Goal: Task Accomplishment & Management: Use online tool/utility

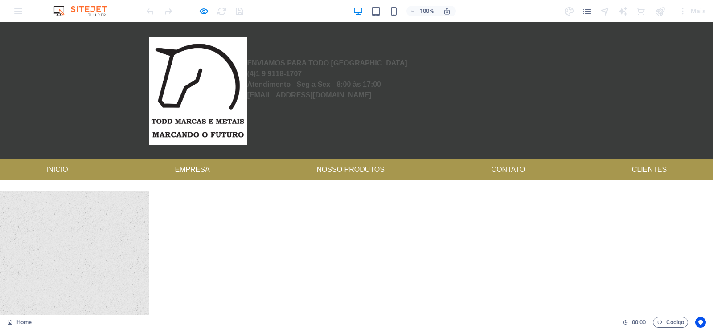
click at [17, 16] on div "100% Mais" at bounding box center [356, 10] width 712 height 21
click at [17, 10] on div "100% Mais" at bounding box center [356, 10] width 712 height 21
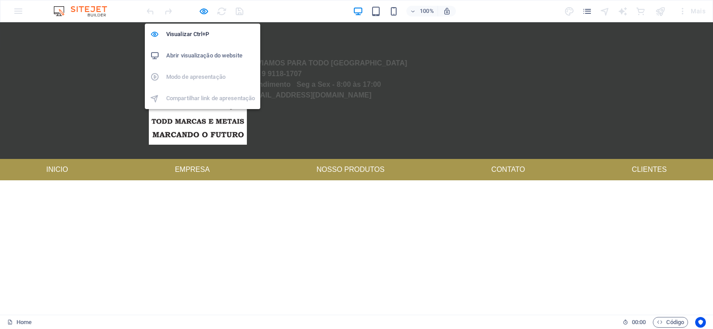
drag, startPoint x: 207, startPoint y: 11, endPoint x: 201, endPoint y: 48, distance: 37.1
click at [207, 12] on icon "button" at bounding box center [204, 11] width 10 height 10
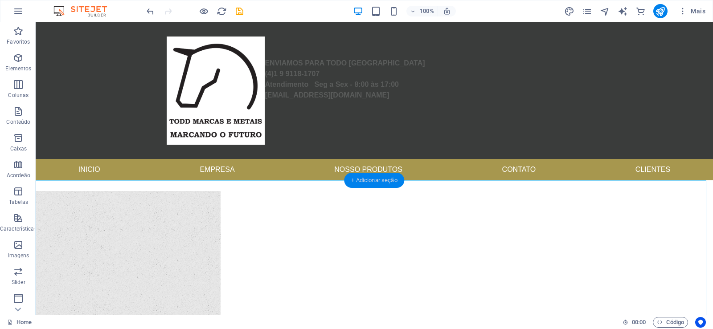
click at [382, 183] on div "+ Adicionar seção" at bounding box center [374, 180] width 60 height 15
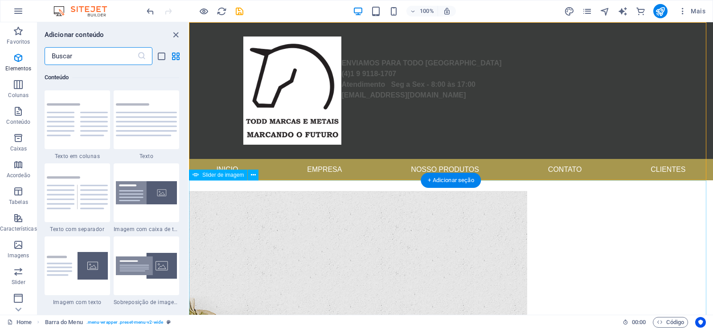
scroll to position [1559, 0]
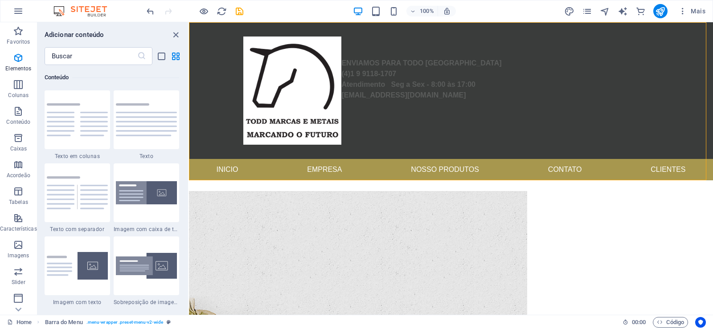
drag, startPoint x: 174, startPoint y: 33, endPoint x: 1, endPoint y: 25, distance: 173.1
click at [174, 33] on icon "close panel" at bounding box center [176, 35] width 10 height 10
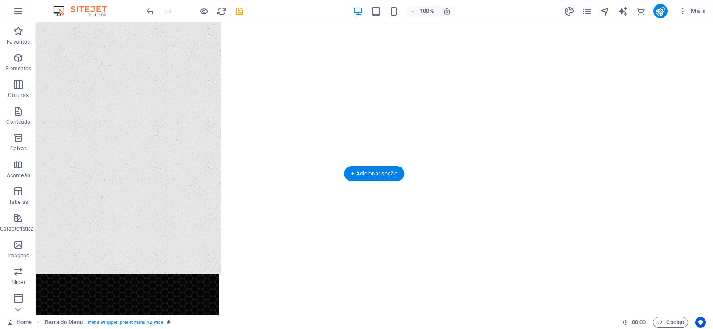
scroll to position [321, 0]
click at [374, 172] on div "+ Adicionar seção" at bounding box center [374, 173] width 60 height 15
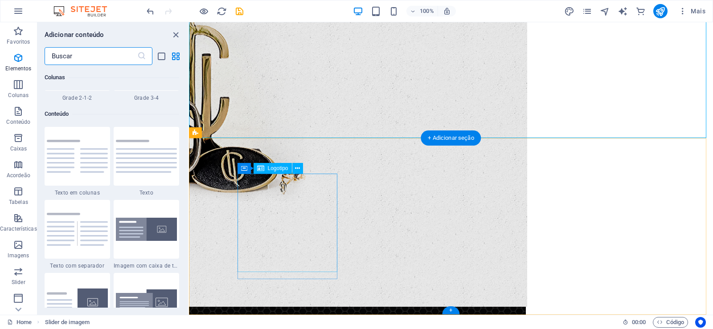
scroll to position [1559, 0]
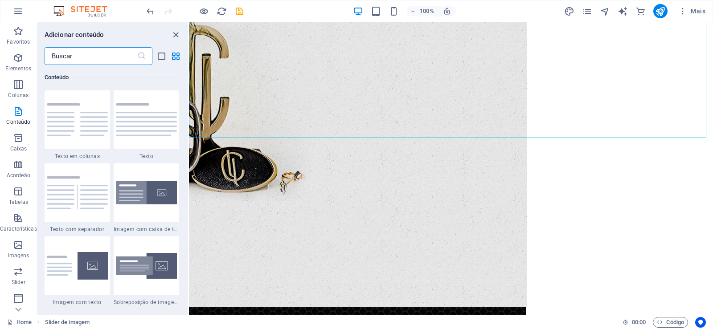
click at [89, 53] on input "text" at bounding box center [91, 56] width 93 height 18
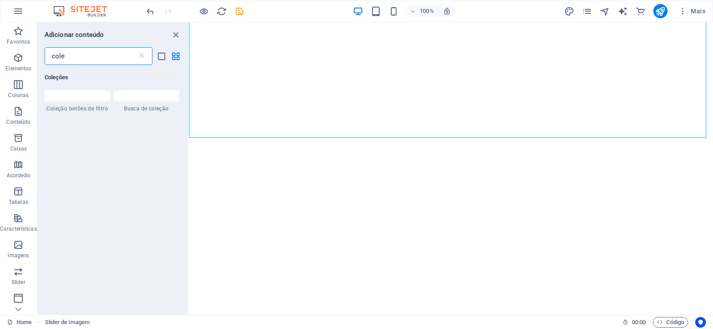
scroll to position [0, 0]
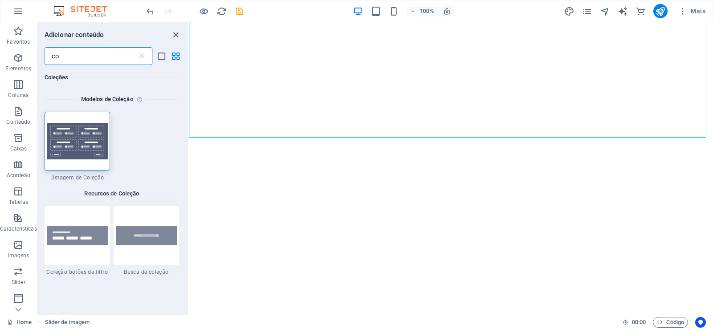
type input "c"
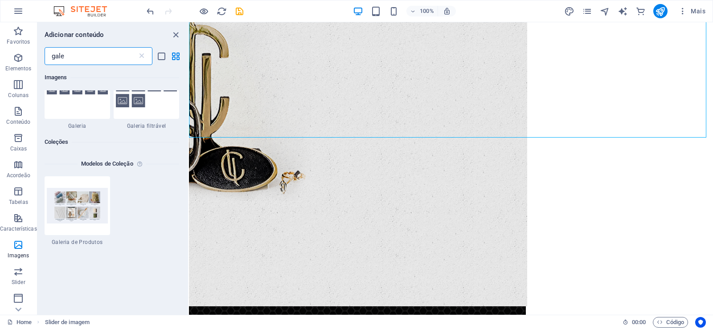
scroll to position [53, 0]
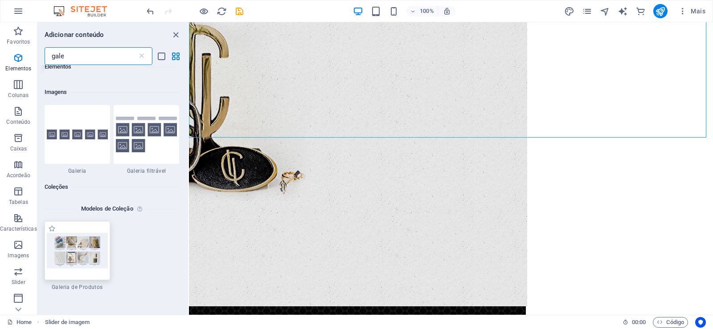
type input "gale"
click at [79, 258] on img at bounding box center [77, 251] width 61 height 36
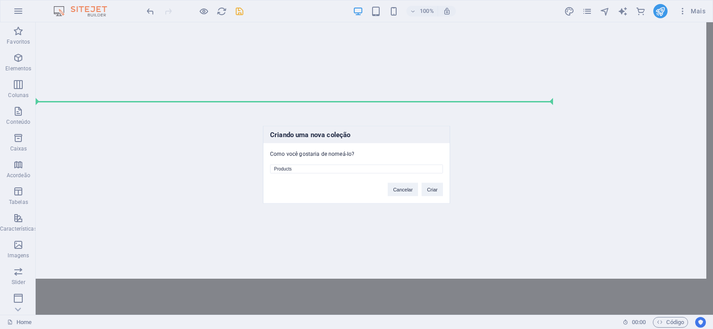
scroll to position [321, 0]
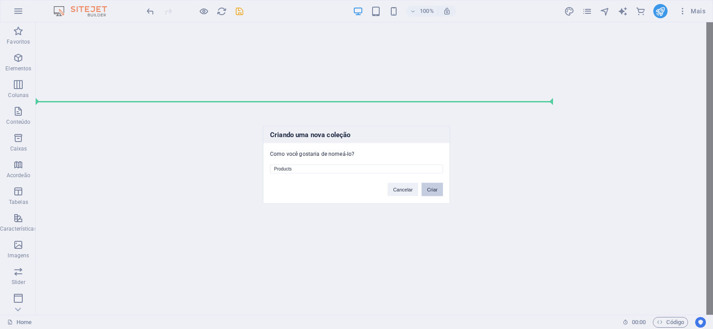
click at [431, 191] on button "Criar" at bounding box center [432, 189] width 21 height 13
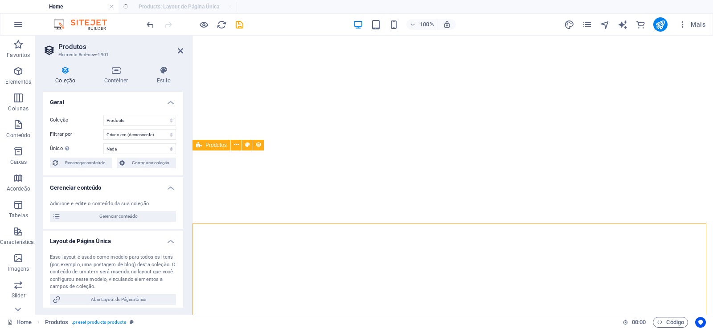
select select "createdAt_DESC"
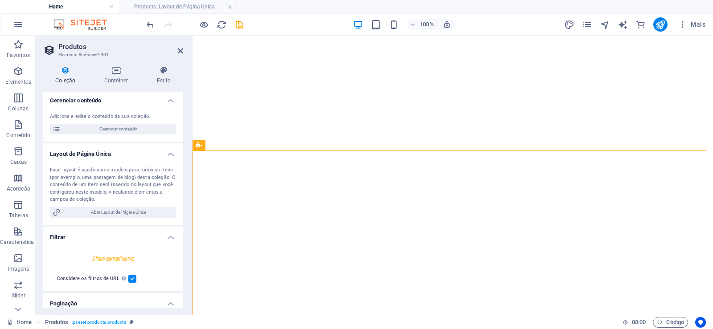
scroll to position [0, 0]
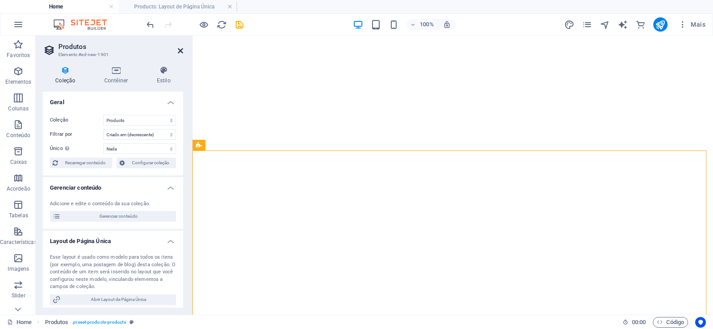
click at [179, 52] on icon at bounding box center [180, 50] width 5 height 7
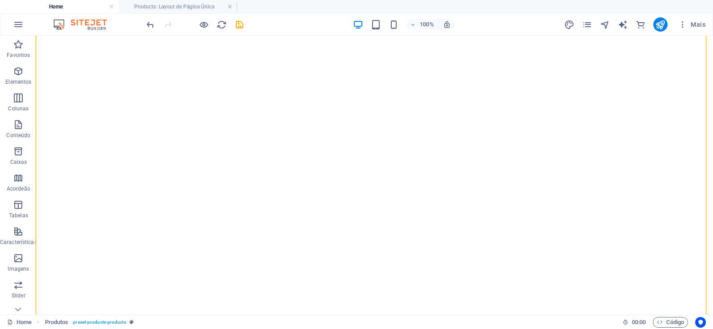
scroll to position [535, 0]
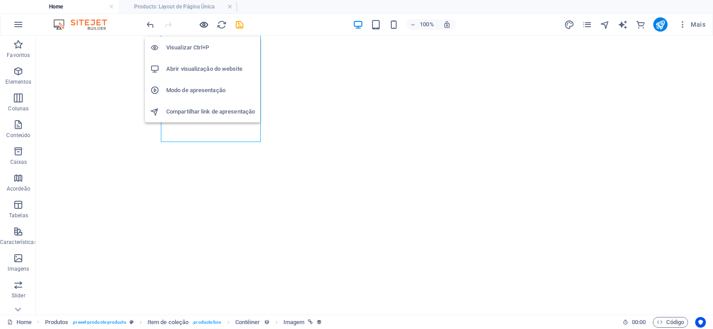
click at [202, 25] on icon "button" at bounding box center [204, 25] width 10 height 10
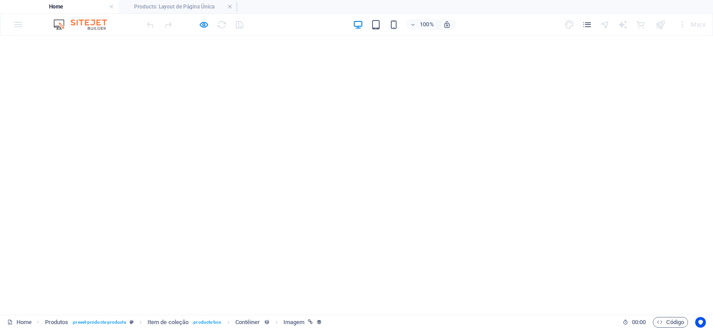
scroll to position [552, 0]
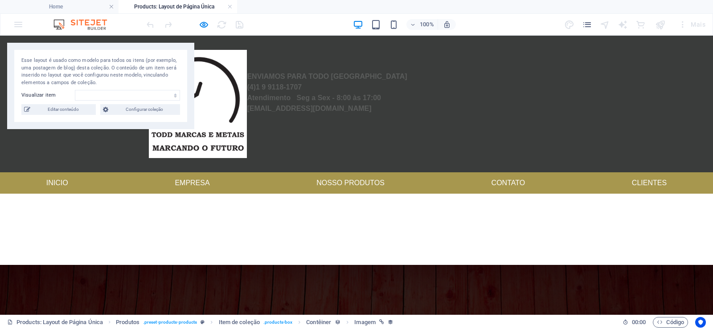
select select "68b6bf227708666347062743"
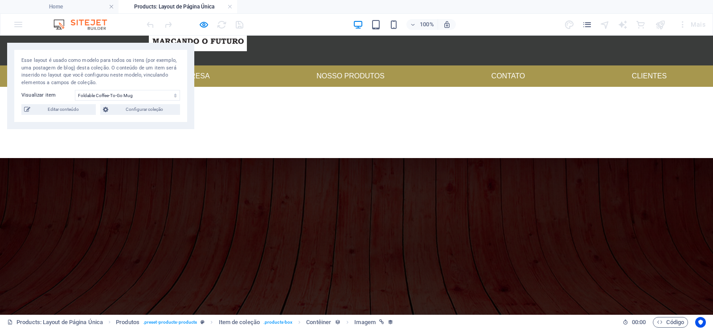
scroll to position [0, 0]
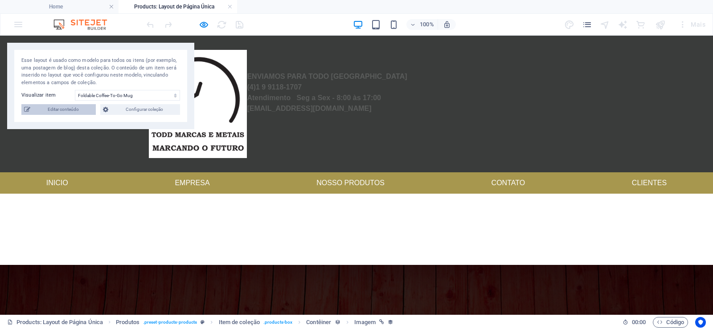
click at [64, 114] on span "Editar conteúdo" at bounding box center [63, 109] width 60 height 11
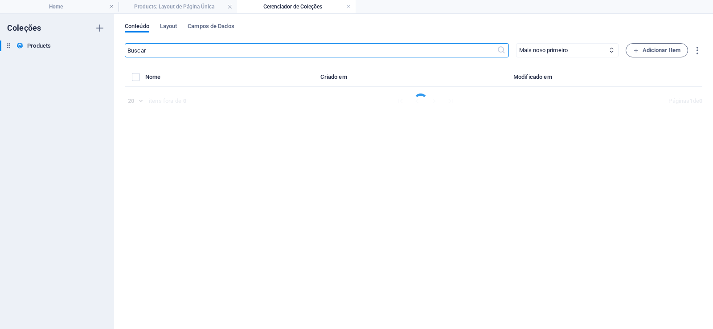
select select "Out of stock"
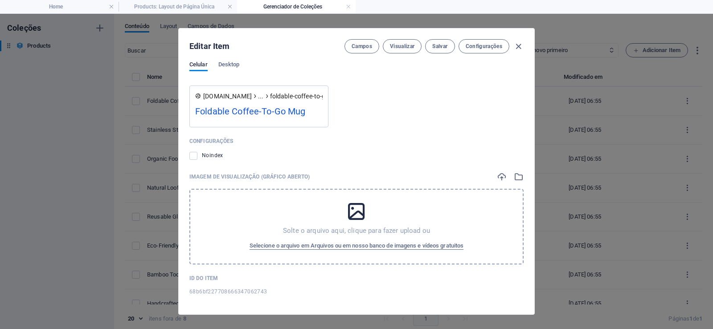
scroll to position [810, 0]
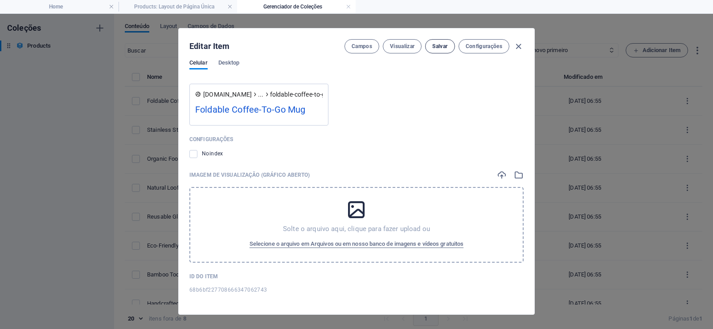
click at [442, 46] on span "Salvar" at bounding box center [439, 46] width 15 height 7
click at [516, 43] on icon "button" at bounding box center [518, 46] width 10 height 10
type input "foldable-coffee-to-go-mug"
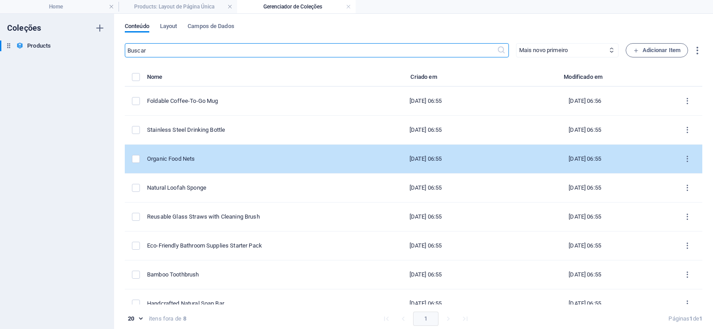
scroll to position [667, 0]
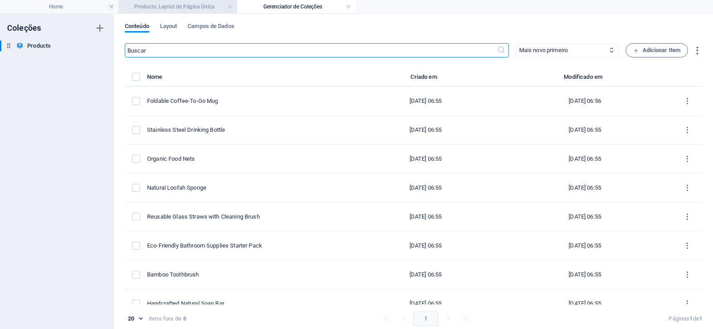
click at [192, 6] on h4 "Products: Layout de Página Única" at bounding box center [178, 7] width 119 height 10
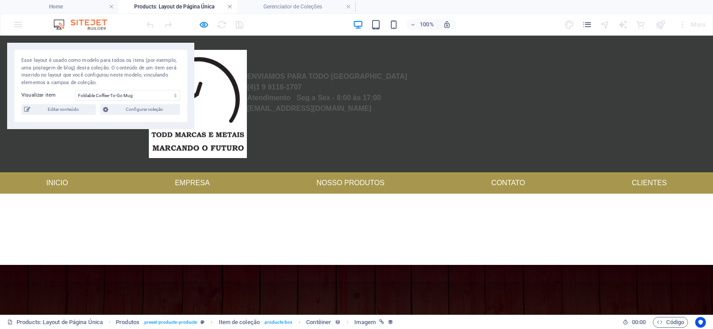
click at [230, 8] on link at bounding box center [229, 7] width 5 height 8
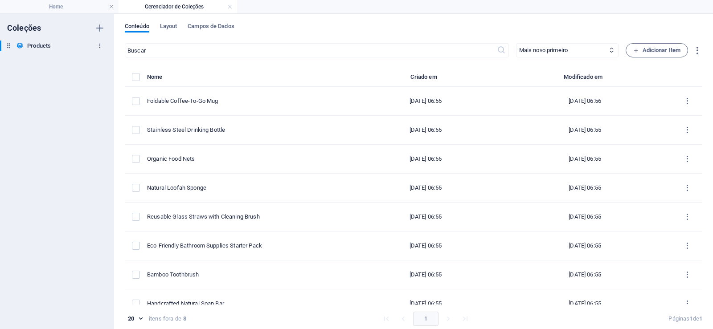
click at [101, 47] on icon "button" at bounding box center [100, 46] width 6 height 6
click at [110, 101] on li "Remover" at bounding box center [99, 106] width 53 height 21
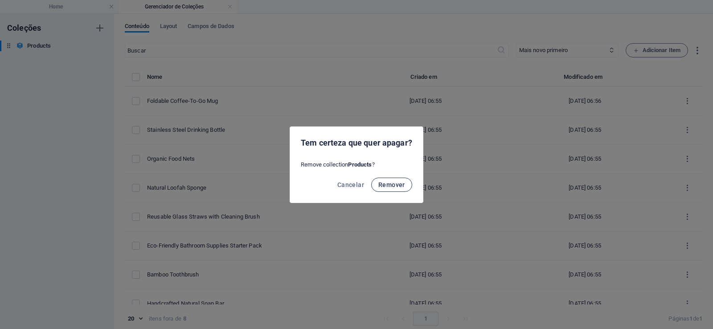
drag, startPoint x: 401, startPoint y: 190, endPoint x: 393, endPoint y: 190, distance: 8.0
click at [395, 186] on button "Remover" at bounding box center [391, 185] width 41 height 14
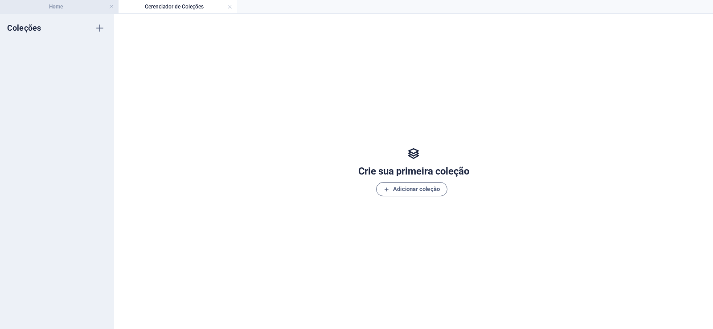
click at [101, 6] on h4 "Home" at bounding box center [59, 7] width 119 height 10
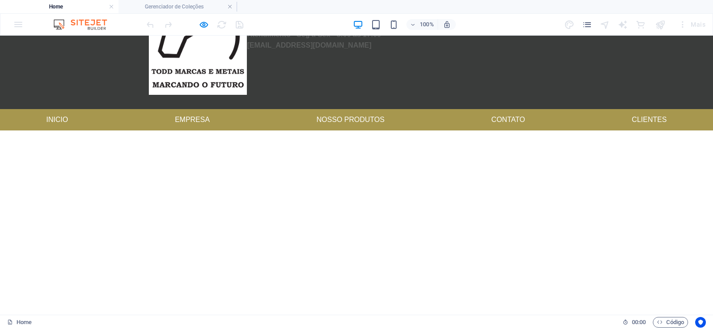
scroll to position [0, 0]
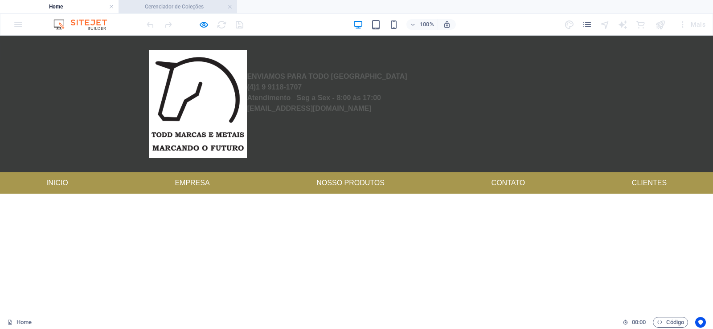
click at [214, 6] on h4 "Gerenciador de Coleções" at bounding box center [178, 7] width 119 height 10
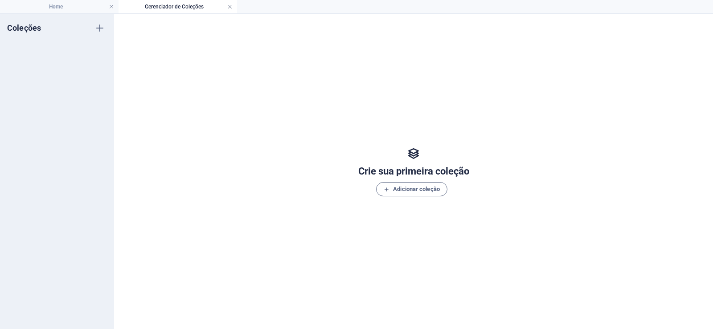
click at [231, 5] on link at bounding box center [229, 7] width 5 height 8
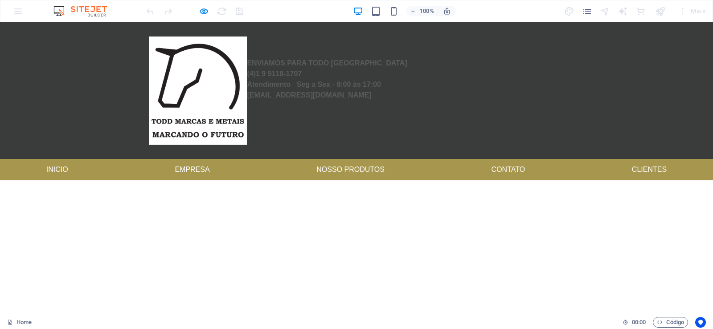
click at [19, 12] on div "100% Mais" at bounding box center [356, 10] width 712 height 21
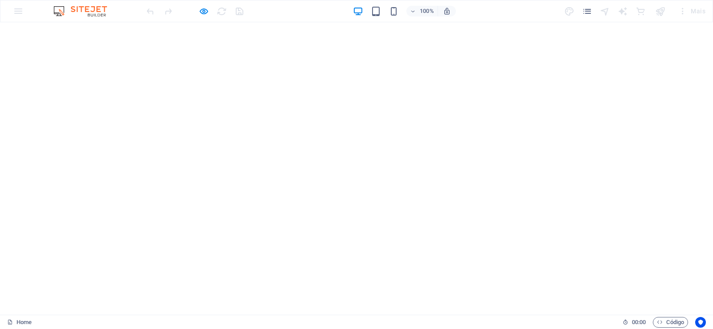
scroll to position [373, 0]
click at [199, 10] on icon "button" at bounding box center [204, 11] width 10 height 10
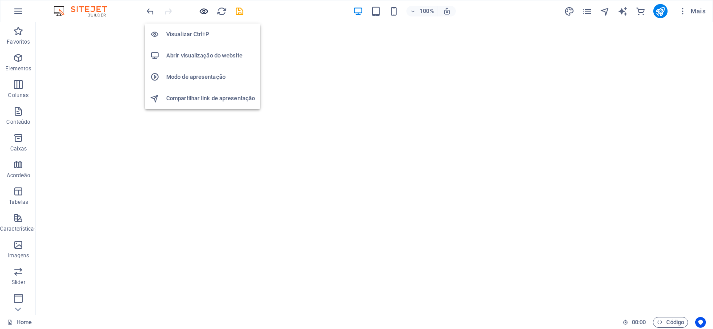
scroll to position [357, 0]
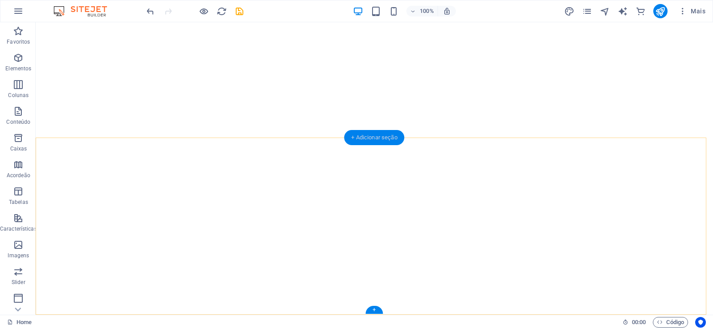
click at [361, 139] on div "+ Adicionar seção" at bounding box center [374, 137] width 60 height 15
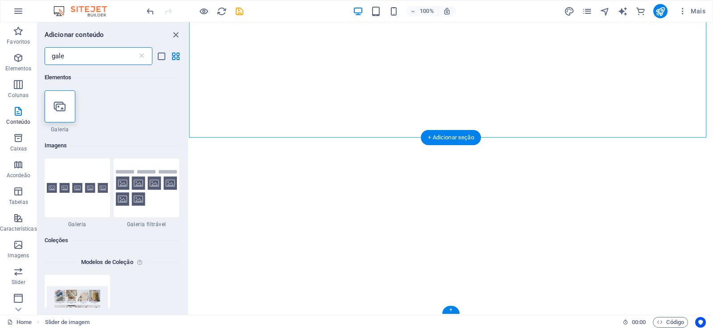
scroll to position [285, 0]
click at [97, 291] on img at bounding box center [77, 305] width 61 height 36
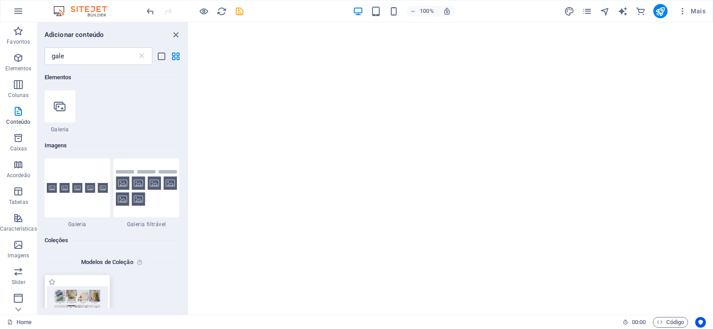
scroll to position [321, 0]
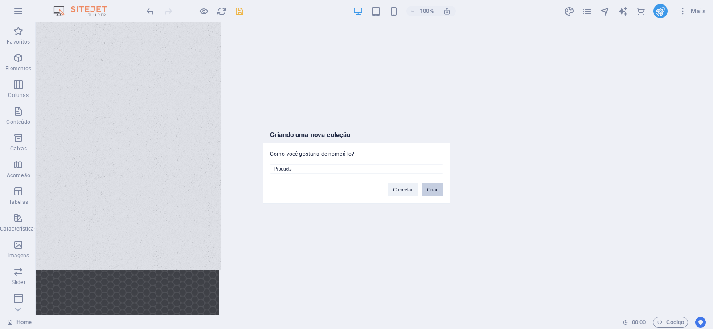
click at [437, 190] on button "Criar" at bounding box center [432, 189] width 21 height 13
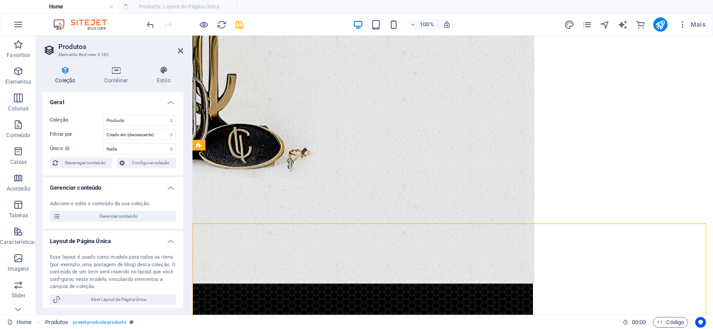
select select "createdAt_DESC"
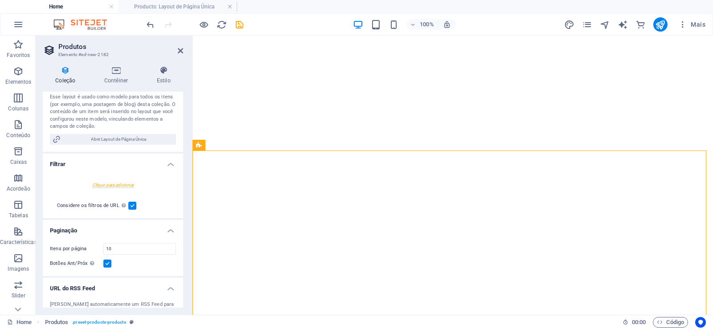
scroll to position [197, 0]
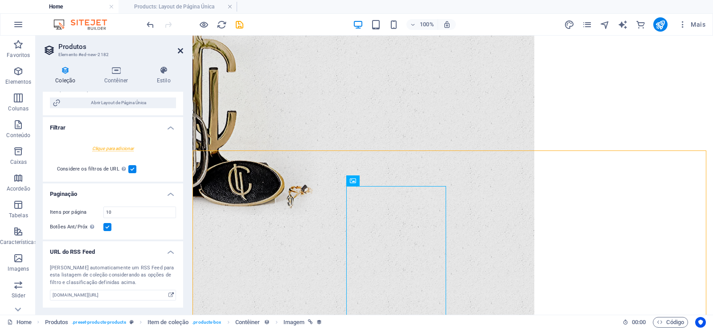
click at [183, 51] on icon at bounding box center [180, 50] width 5 height 7
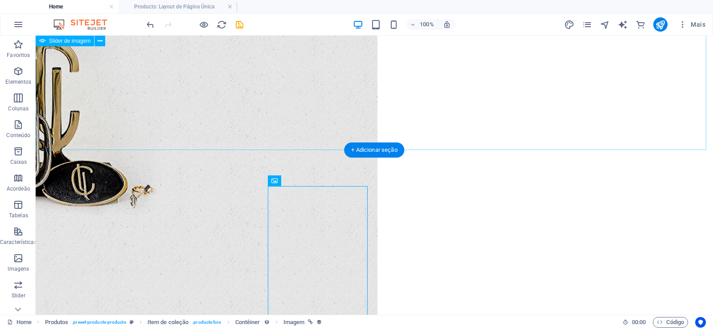
scroll to position [321, 0]
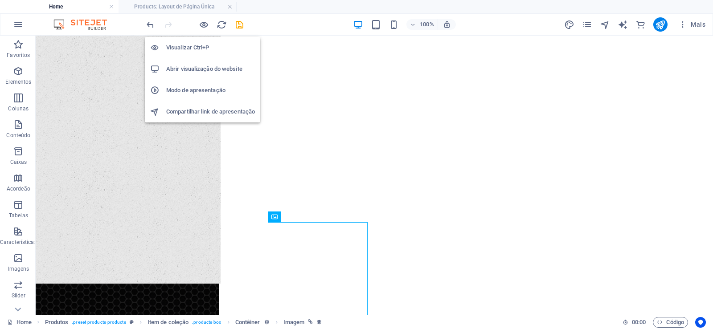
click at [196, 43] on h6 "Visualizar Ctrl+P" at bounding box center [210, 47] width 89 height 11
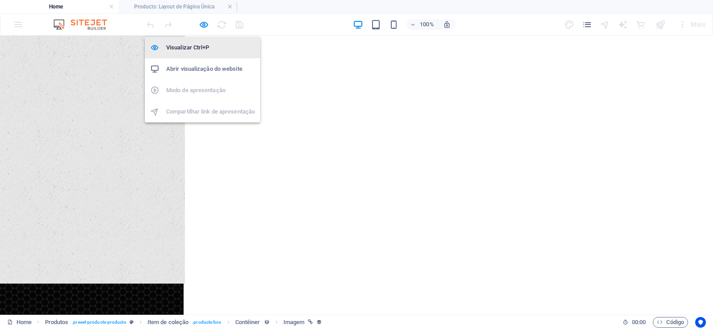
scroll to position [330, 0]
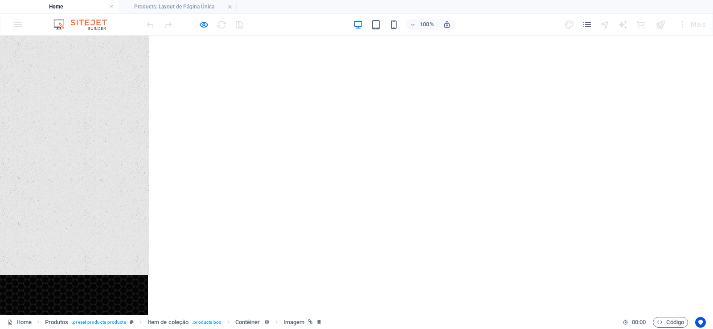
select select "68b6bf806519916b6d0c78ba"
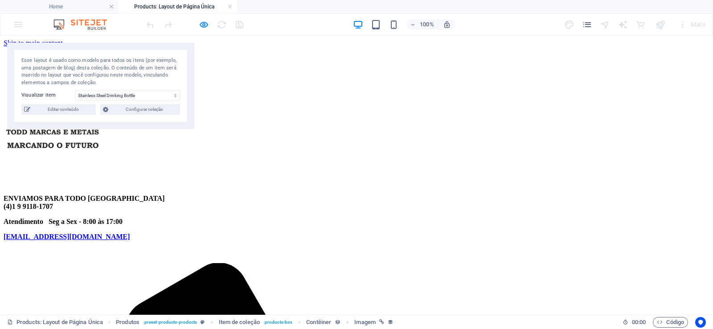
scroll to position [0, 0]
